Goal: Book appointment/travel/reservation

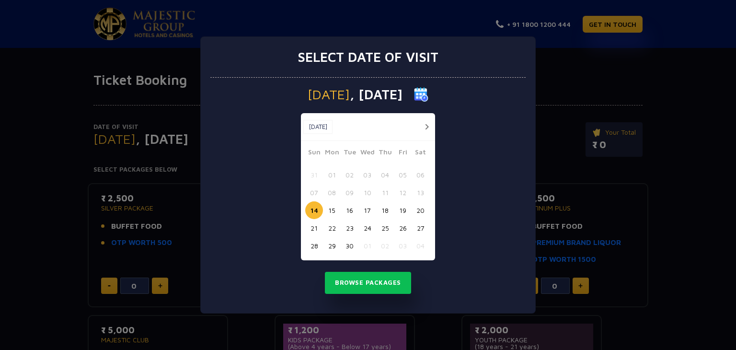
click at [423, 127] on button "button" at bounding box center [427, 127] width 12 height 12
click at [385, 190] on button "09" at bounding box center [385, 193] width 18 height 18
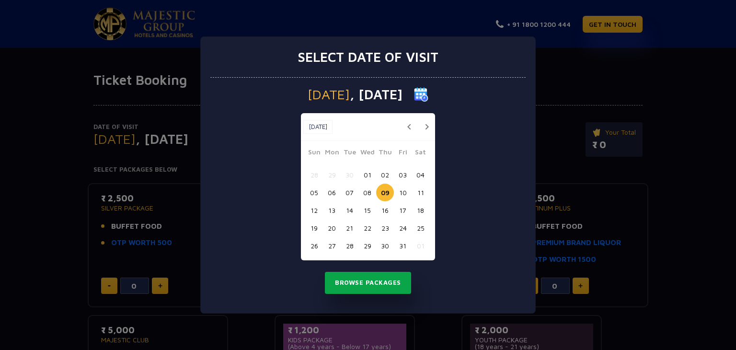
click at [375, 287] on button "Browse Packages" at bounding box center [368, 283] width 86 height 22
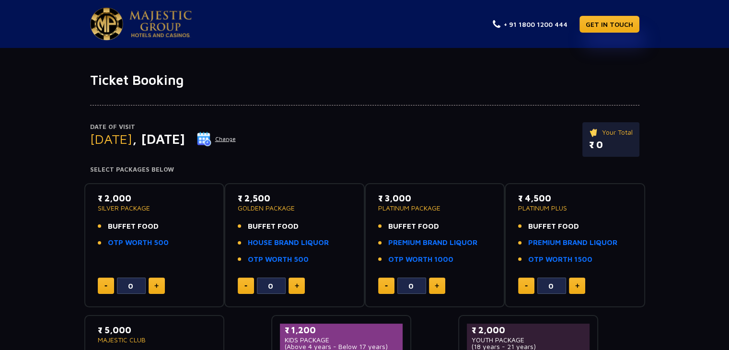
click at [211, 139] on img at bounding box center [204, 139] width 14 height 14
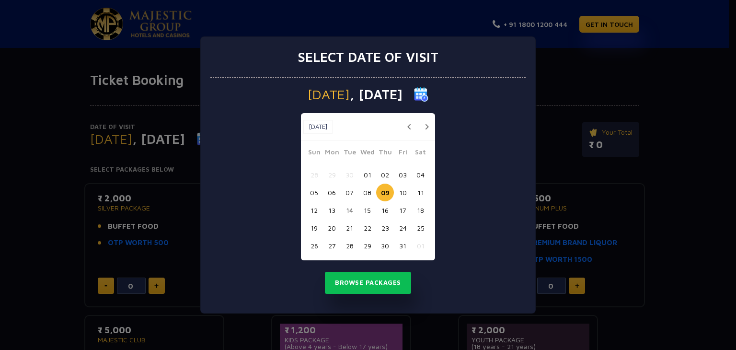
click at [422, 190] on button "11" at bounding box center [421, 193] width 18 height 18
click at [382, 285] on button "Browse Packages" at bounding box center [368, 283] width 86 height 22
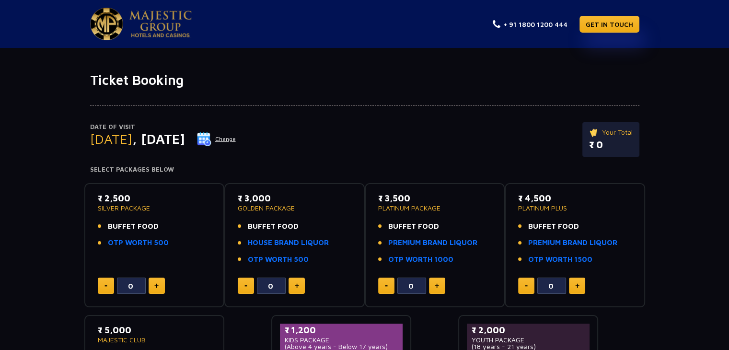
click at [211, 142] on img at bounding box center [204, 139] width 14 height 14
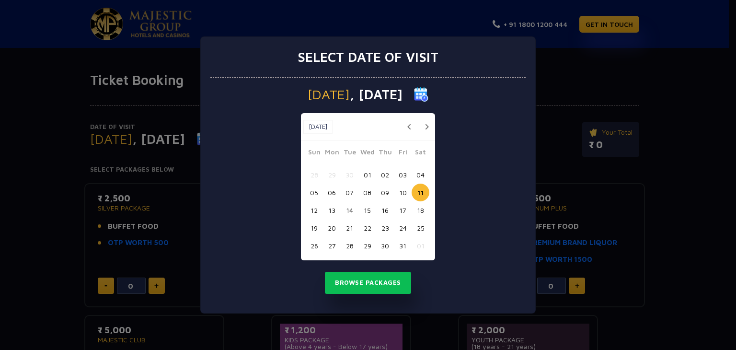
click at [314, 206] on button "12" at bounding box center [314, 210] width 18 height 18
click at [371, 287] on button "Browse Packages" at bounding box center [368, 283] width 86 height 22
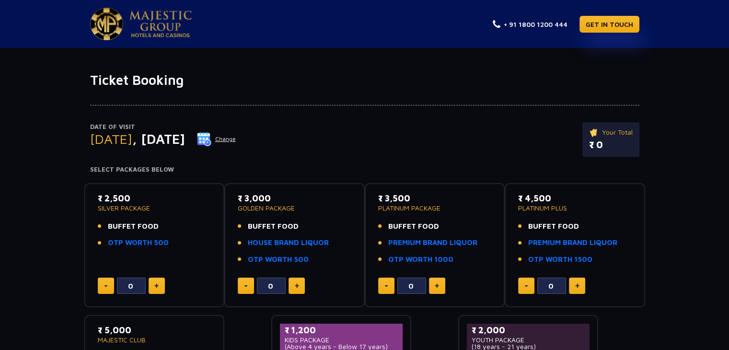
click at [211, 142] on img at bounding box center [204, 139] width 14 height 14
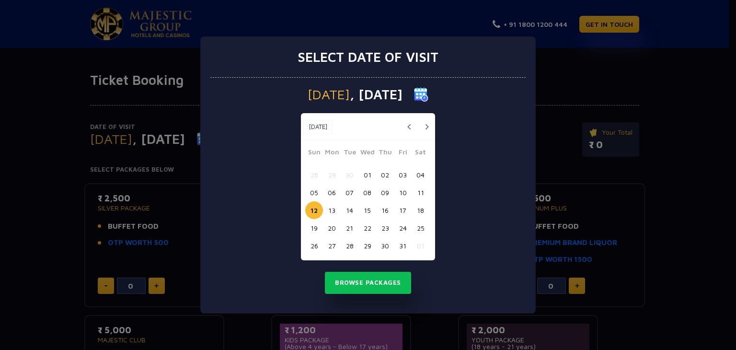
click at [387, 197] on button "09" at bounding box center [385, 193] width 18 height 18
click at [367, 279] on button "Browse Packages" at bounding box center [368, 283] width 86 height 22
